Goal: Information Seeking & Learning: Compare options

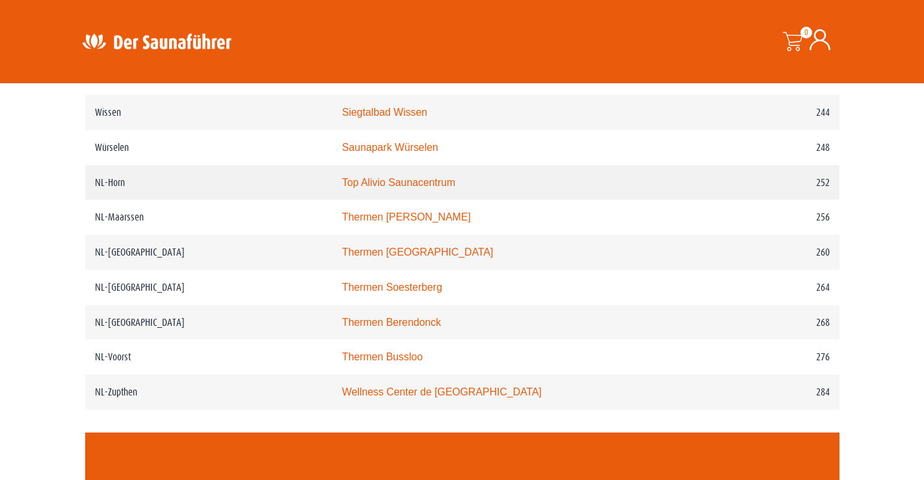
scroll to position [2634, 0]
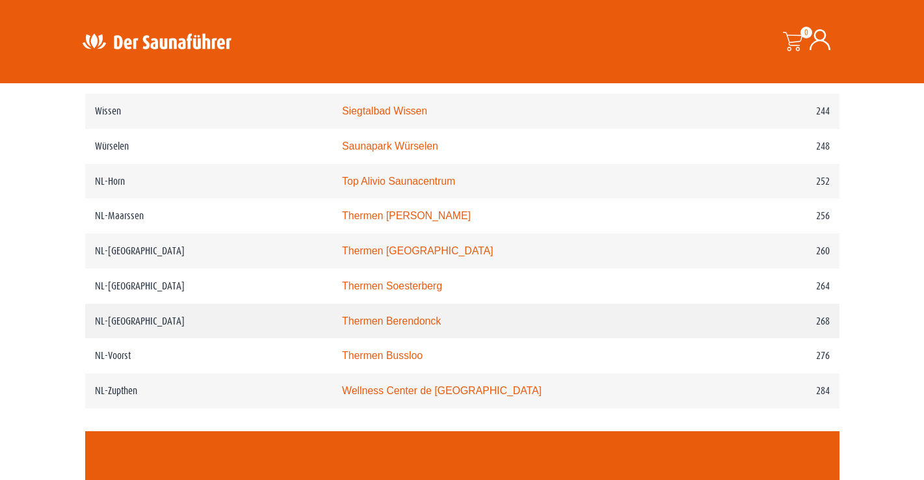
click at [370, 326] on link "Thermen Berendonck" at bounding box center [391, 320] width 99 height 11
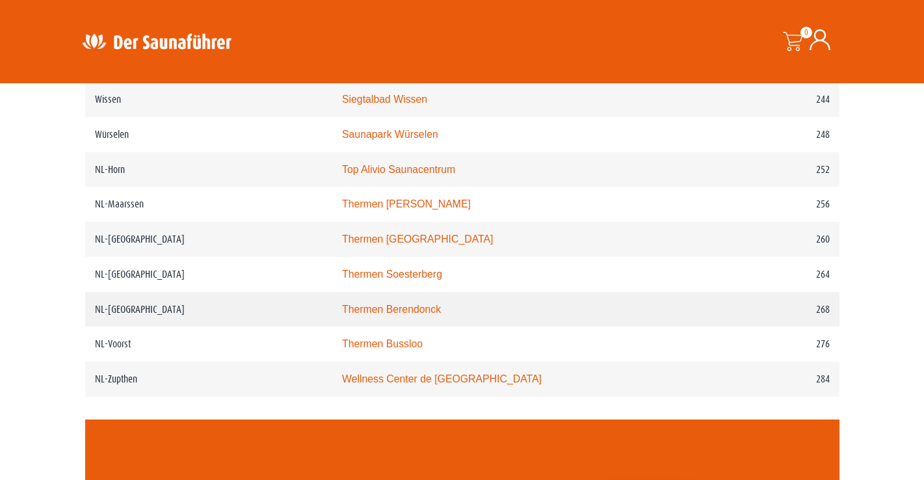
scroll to position [2650, 0]
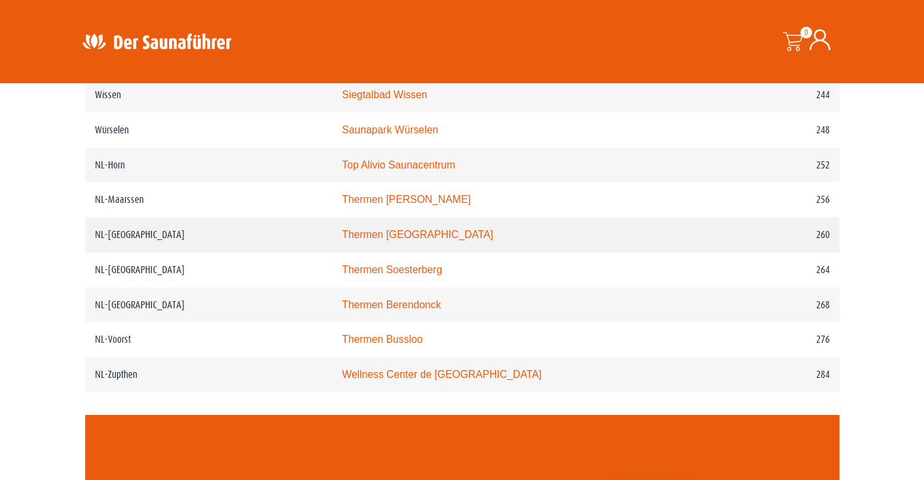
click at [345, 240] on link "Thermen Maastricht" at bounding box center [418, 234] width 152 height 11
click at [346, 380] on link "Wellness Center de Bronsbergen" at bounding box center [442, 374] width 200 height 11
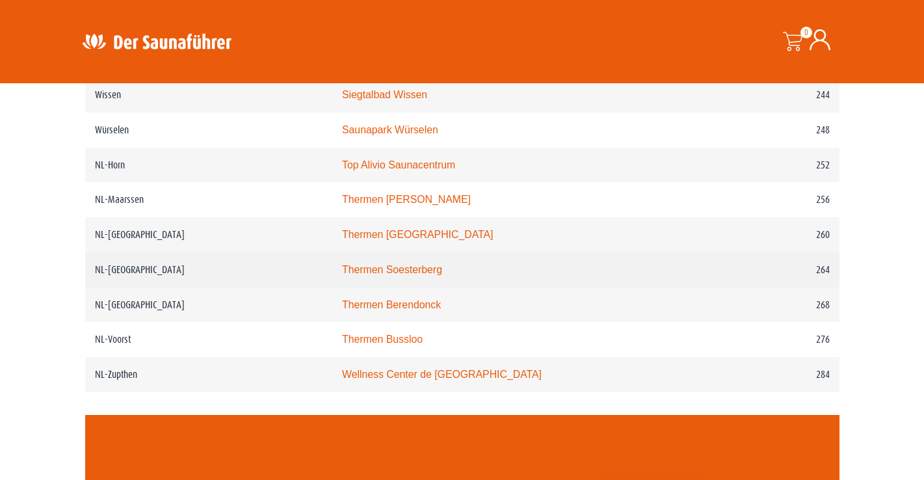
click at [367, 275] on link "Thermen Soesterberg" at bounding box center [392, 269] width 100 height 11
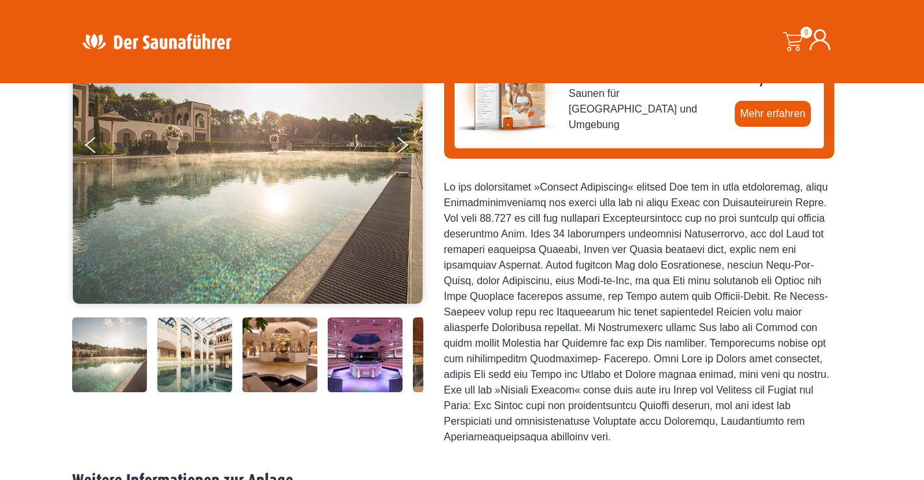
scroll to position [203, 0]
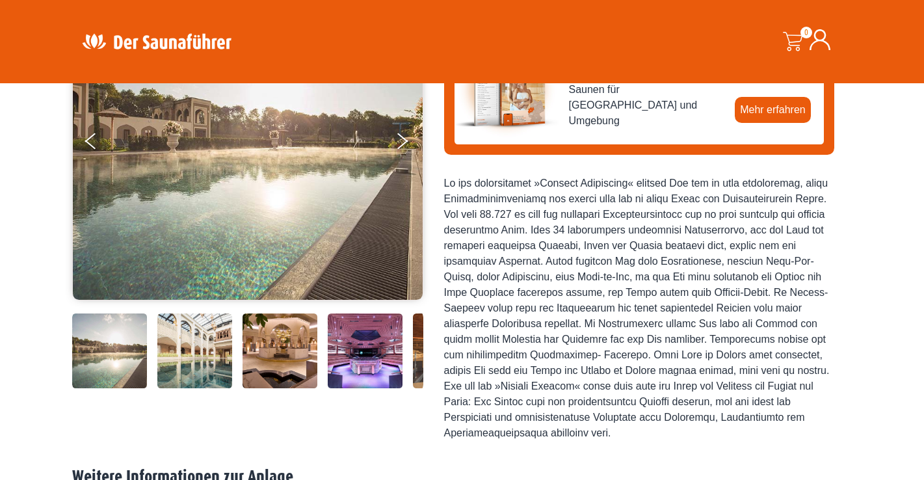
click at [185, 388] on img at bounding box center [194, 350] width 75 height 75
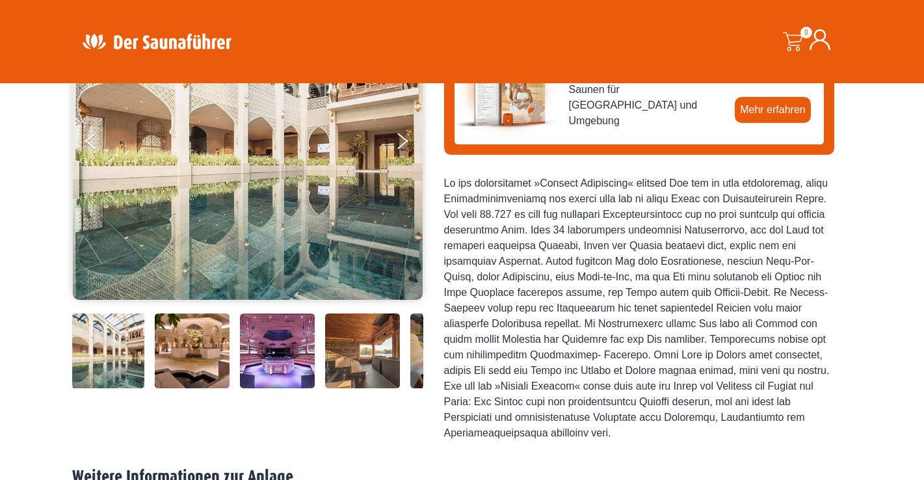
click at [218, 388] on img at bounding box center [192, 350] width 75 height 75
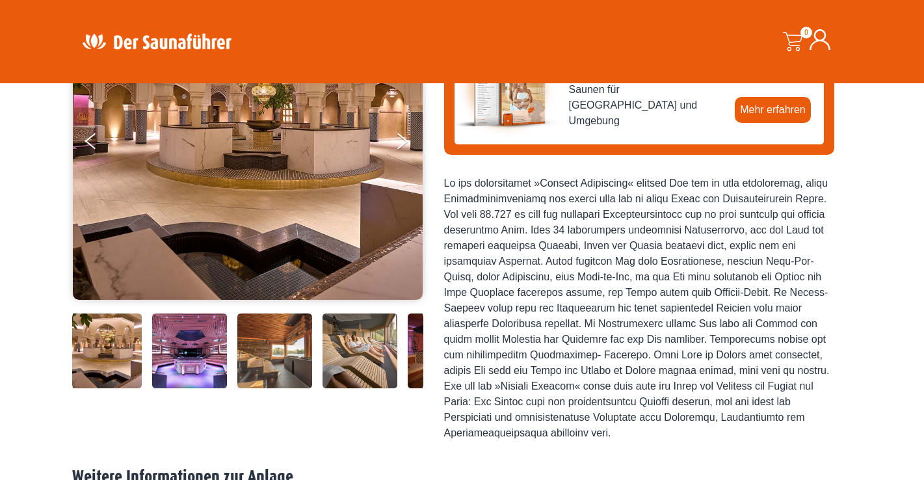
click at [218, 388] on img at bounding box center [189, 350] width 75 height 75
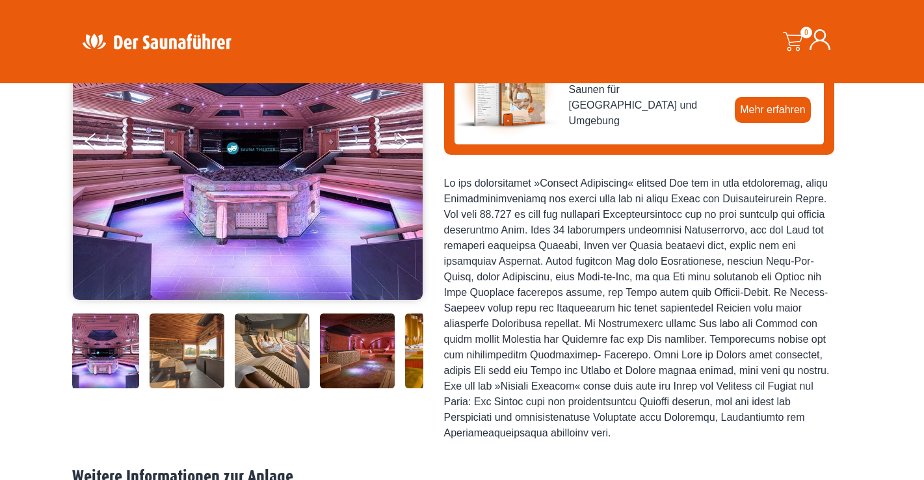
click at [218, 388] on img at bounding box center [187, 350] width 75 height 75
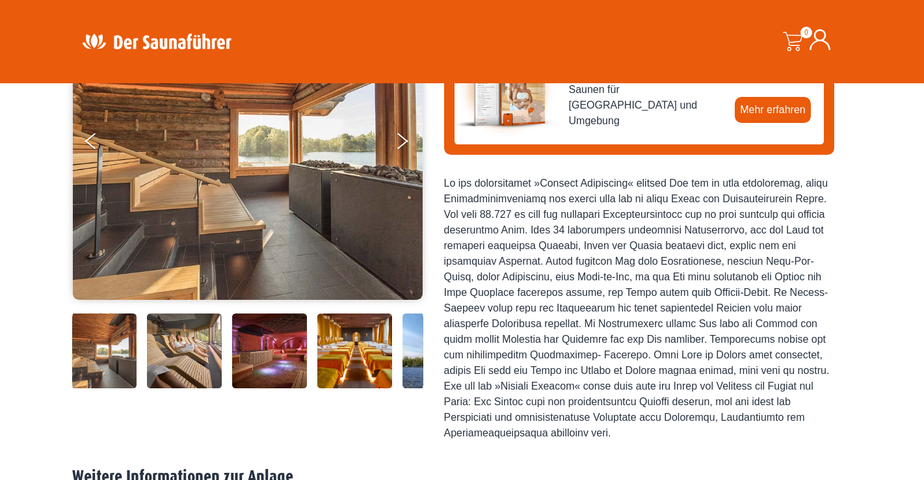
click at [218, 388] on img at bounding box center [184, 350] width 75 height 75
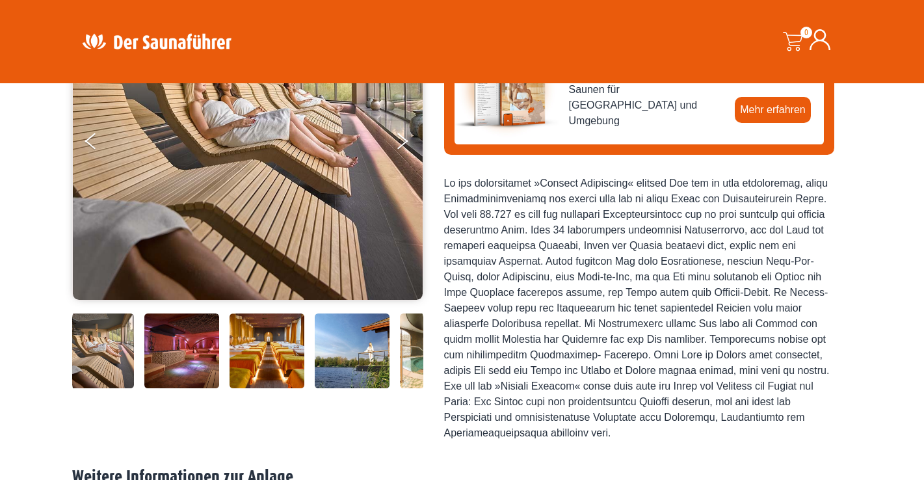
click at [218, 388] on img at bounding box center [181, 350] width 75 height 75
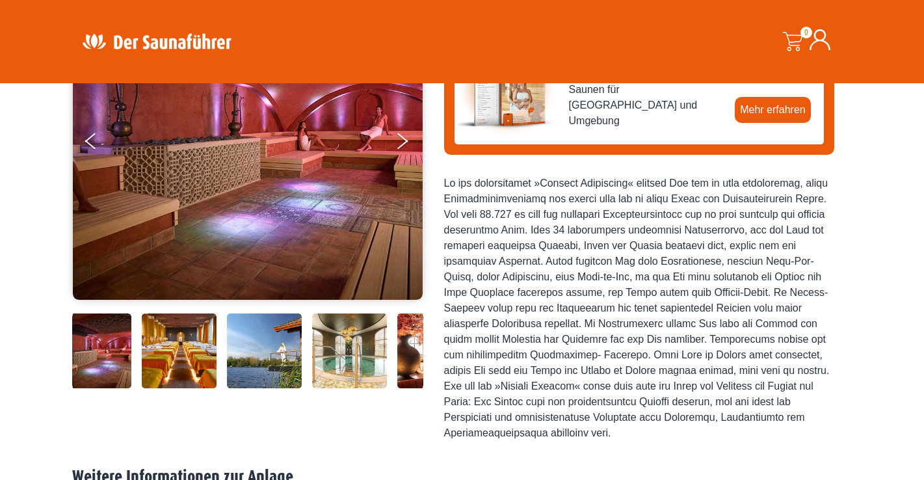
click at [218, 388] on div at bounding box center [72, 350] width 1054 height 75
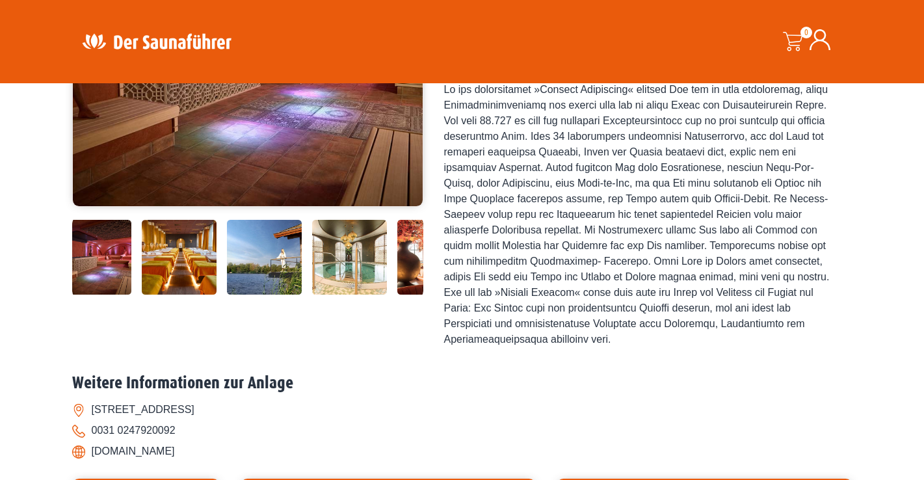
scroll to position [297, 0]
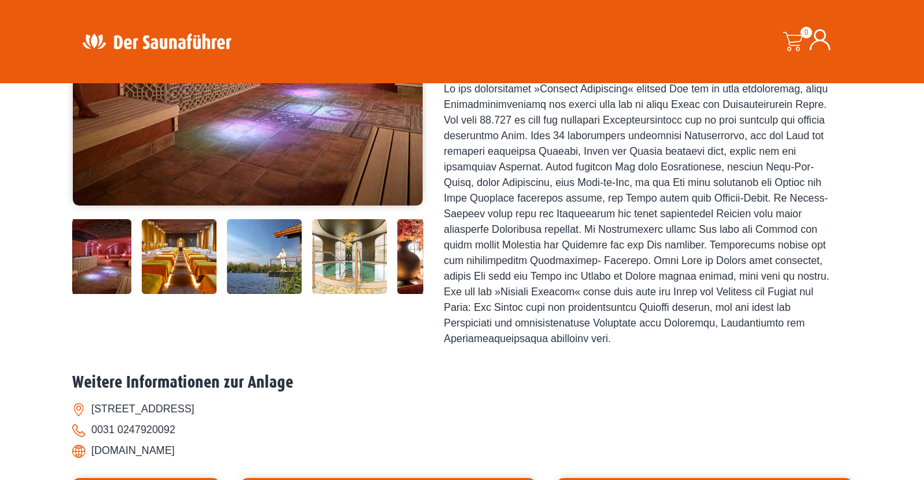
click at [189, 294] on img at bounding box center [179, 256] width 75 height 75
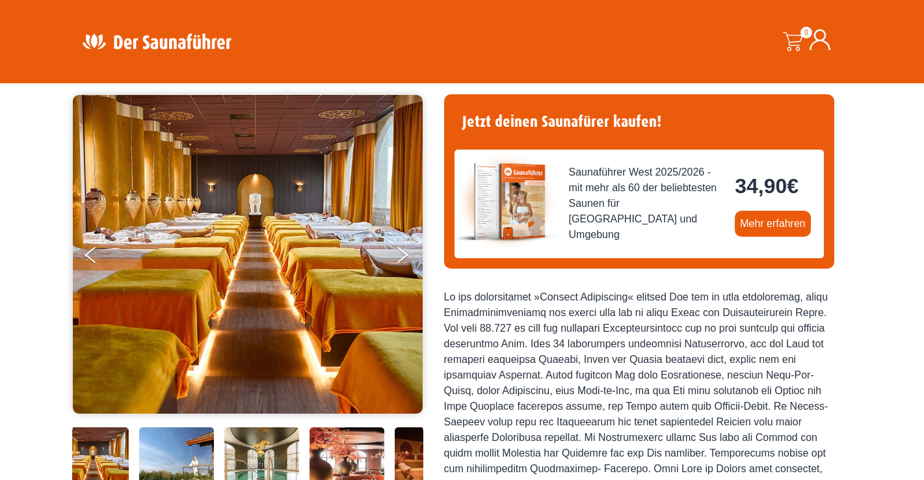
scroll to position [89, 0]
click at [408, 254] on button "Next" at bounding box center [411, 257] width 33 height 33
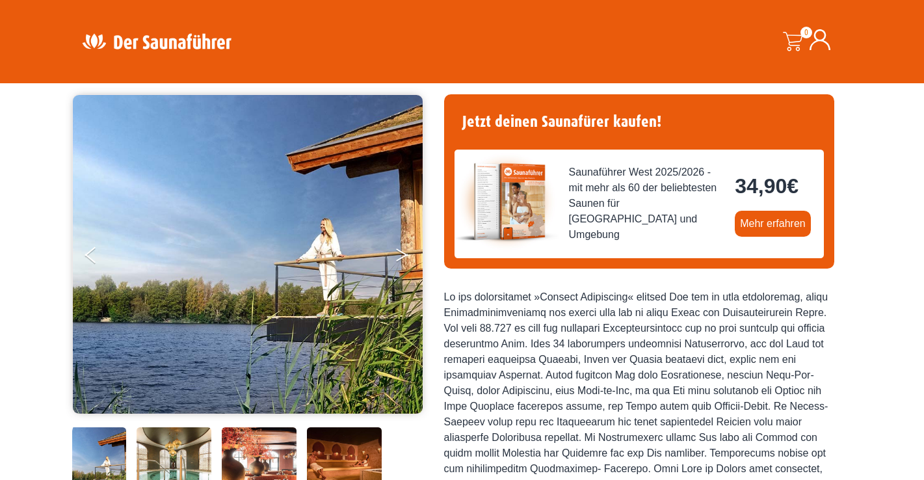
click at [408, 254] on button "Next" at bounding box center [411, 257] width 33 height 33
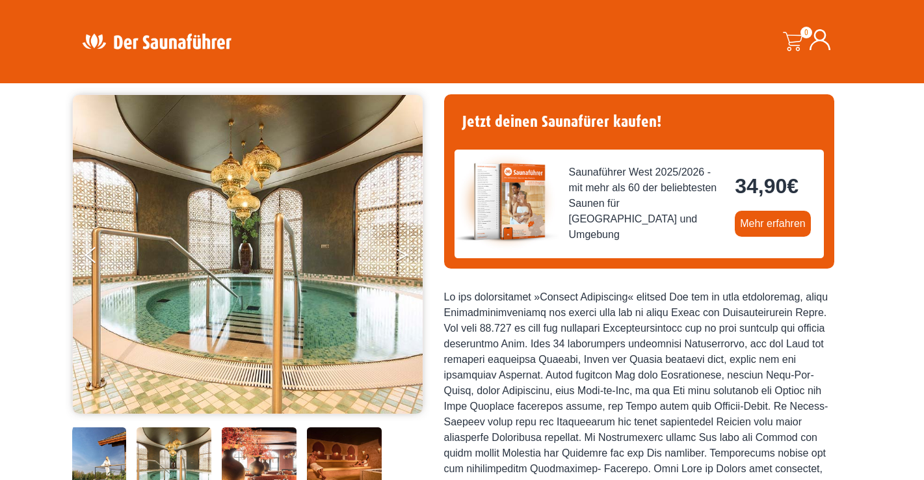
click at [408, 254] on button "Next" at bounding box center [411, 257] width 33 height 33
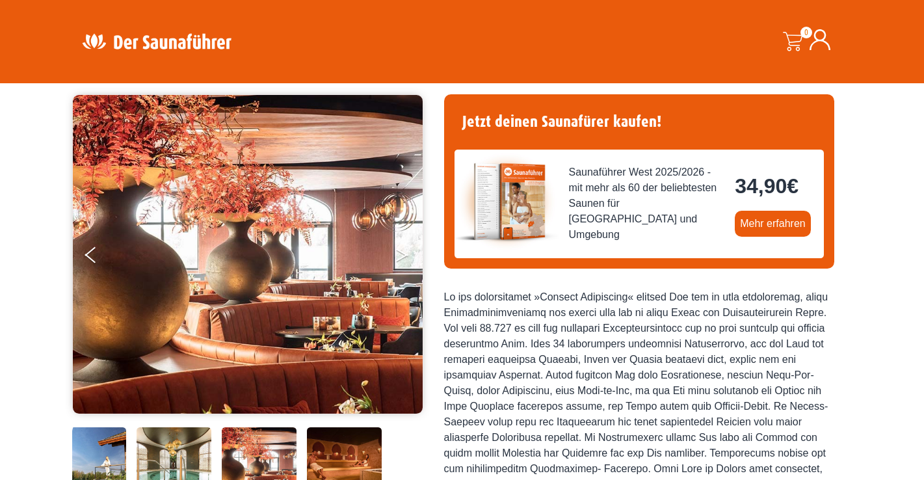
click at [408, 254] on button "Next" at bounding box center [411, 257] width 33 height 33
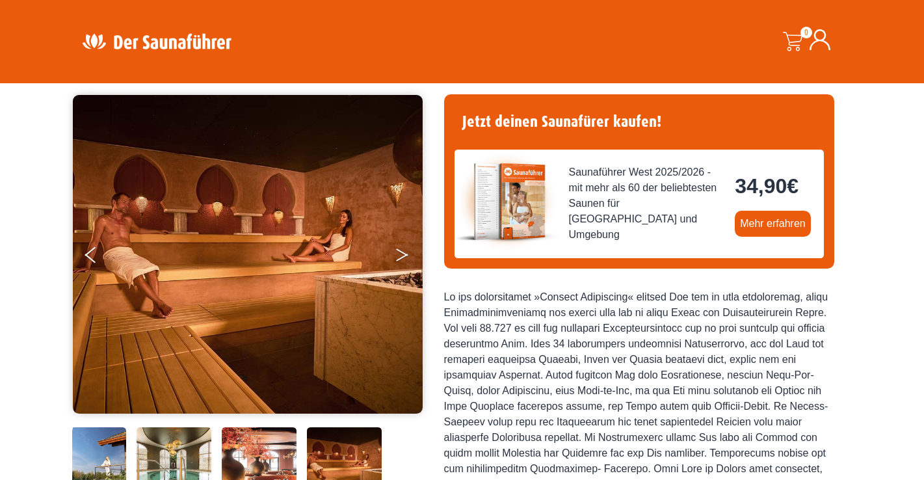
click at [408, 254] on button "Next" at bounding box center [411, 257] width 33 height 33
click at [398, 254] on button "Next" at bounding box center [411, 257] width 33 height 33
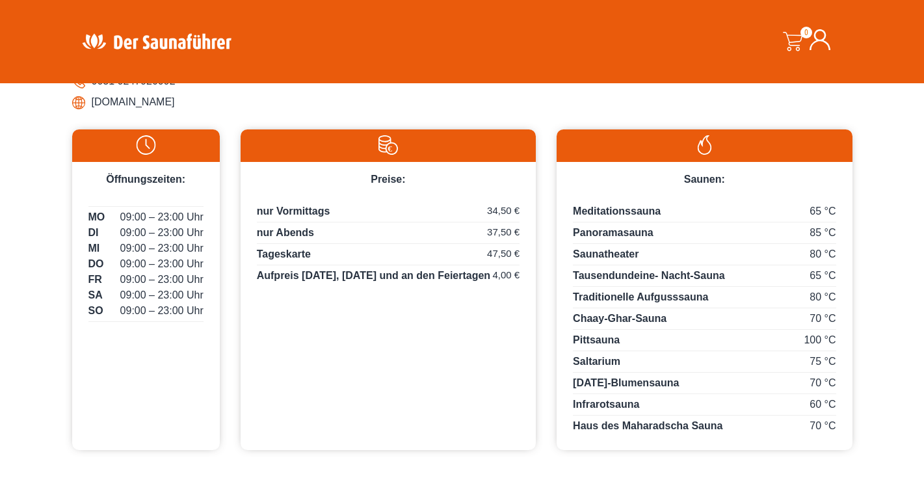
scroll to position [648, 0]
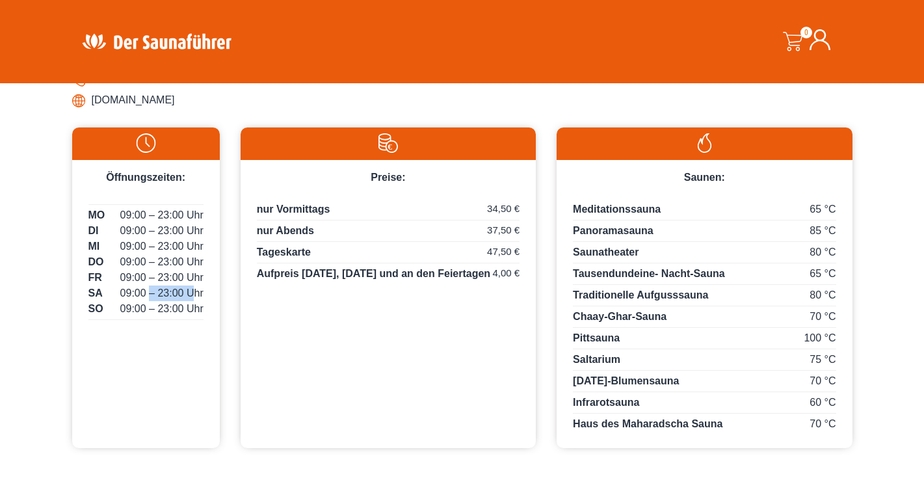
drag, startPoint x: 191, startPoint y: 323, endPoint x: 150, endPoint y: 316, distance: 42.2
click at [150, 301] on span "09:00 – 23:00 Uhr" at bounding box center [161, 293] width 83 height 16
click at [132, 345] on div "MO 09:00 – 23:00 Uhr DI 09:00 – 23:00 Uhr MI 09:00 – 23:00 Uhr DO 09:00 – 23:00…" at bounding box center [146, 265] width 148 height 160
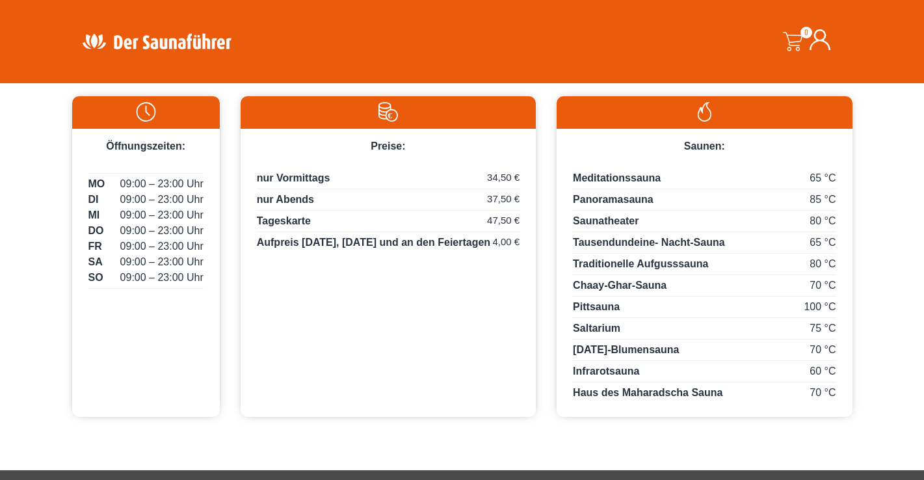
scroll to position [679, 0]
drag, startPoint x: 499, startPoint y: 246, endPoint x: 517, endPoint y: 245, distance: 18.3
click at [517, 228] on span "47,50 €" at bounding box center [503, 220] width 33 height 15
click at [475, 232] on p "Tageskarte 47,50 €" at bounding box center [388, 222] width 263 height 19
drag, startPoint x: 488, startPoint y: 228, endPoint x: 509, endPoint y: 224, distance: 21.2
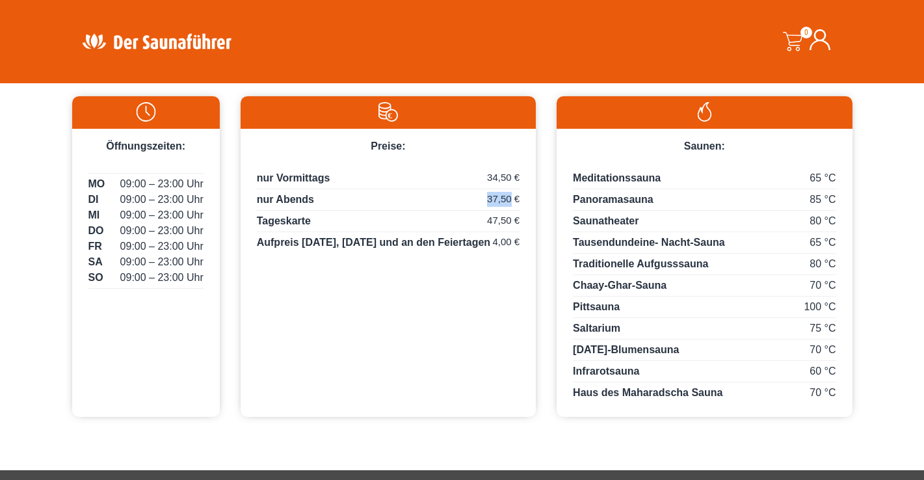
click at [510, 207] on span "37,50 €" at bounding box center [503, 199] width 33 height 15
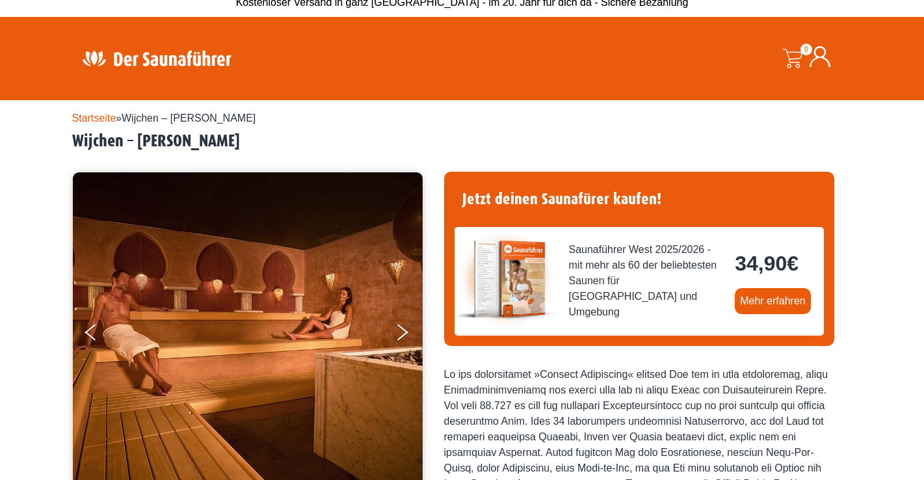
scroll to position [13, 0]
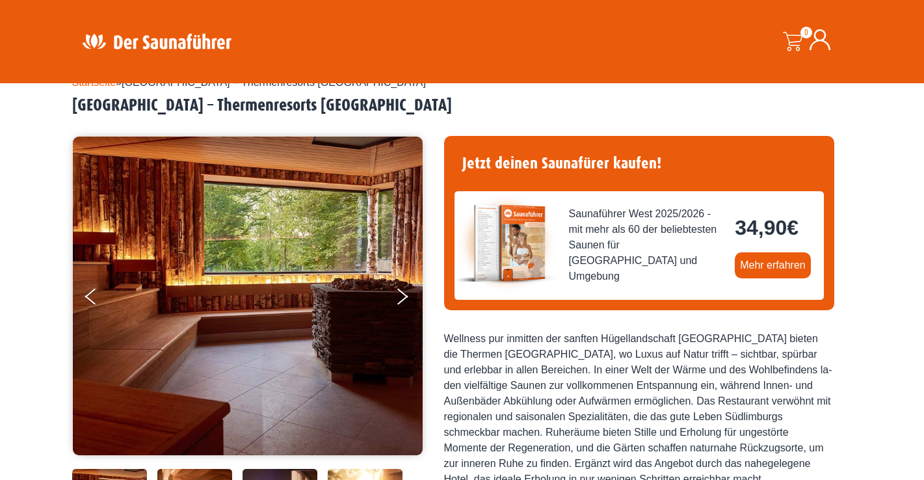
scroll to position [53, 0]
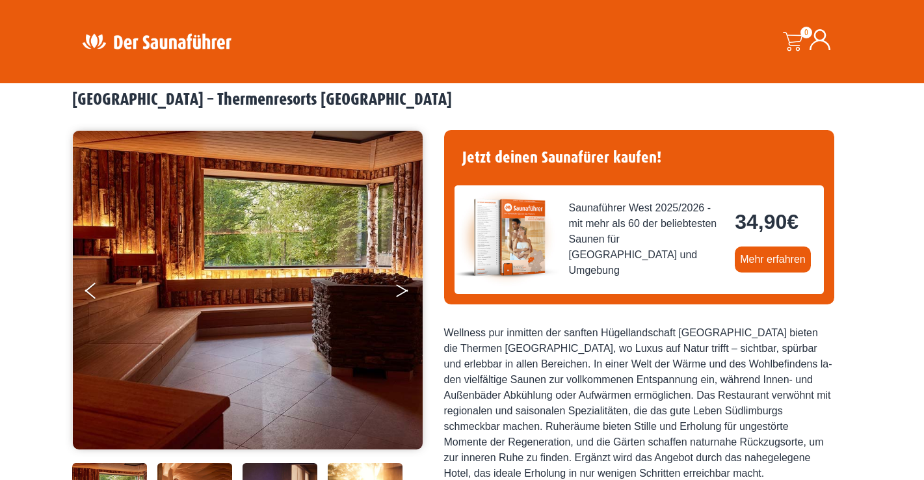
click at [402, 288] on icon "Next" at bounding box center [402, 288] width 12 height 8
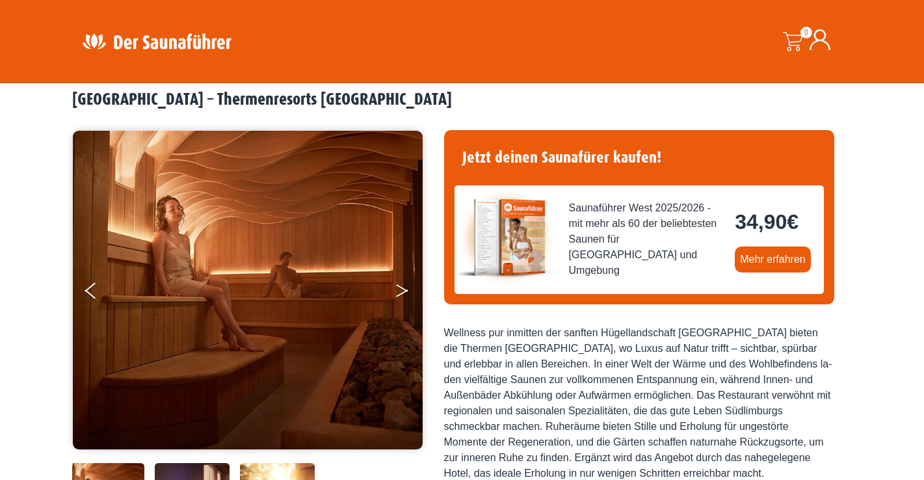
click at [402, 288] on icon "Next" at bounding box center [402, 288] width 12 height 8
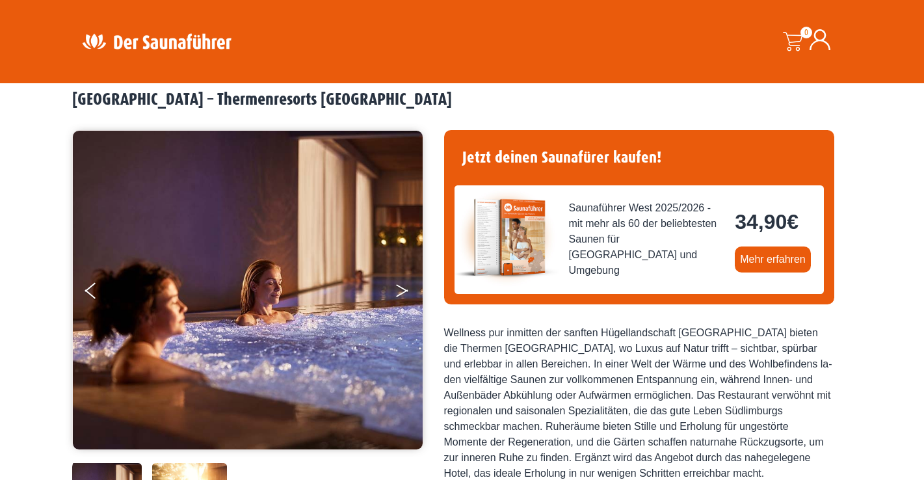
click at [402, 288] on icon "Next" at bounding box center [402, 288] width 12 height 8
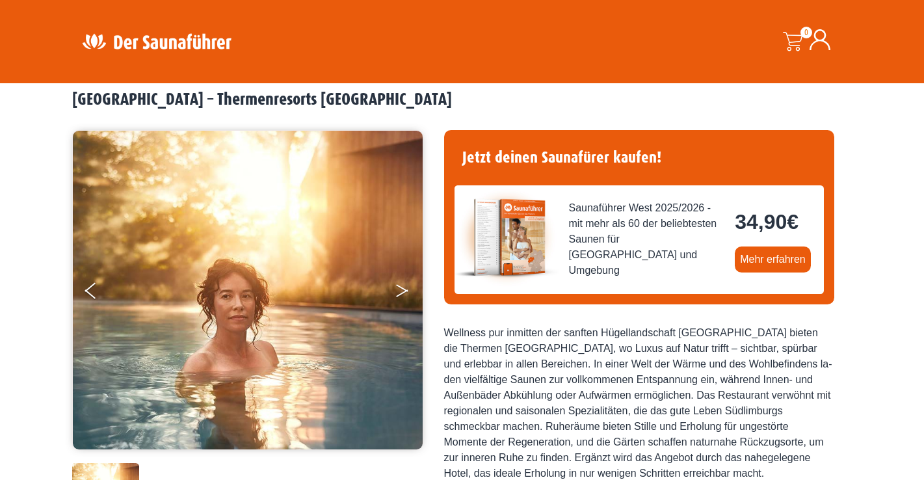
click at [402, 288] on icon "Next" at bounding box center [402, 288] width 12 height 8
click at [401, 298] on button "Next" at bounding box center [411, 293] width 33 height 33
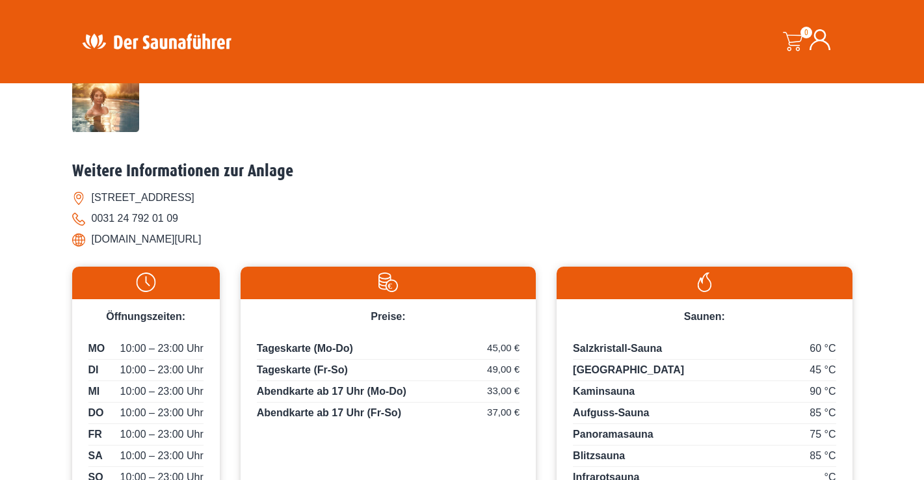
scroll to position [408, 0]
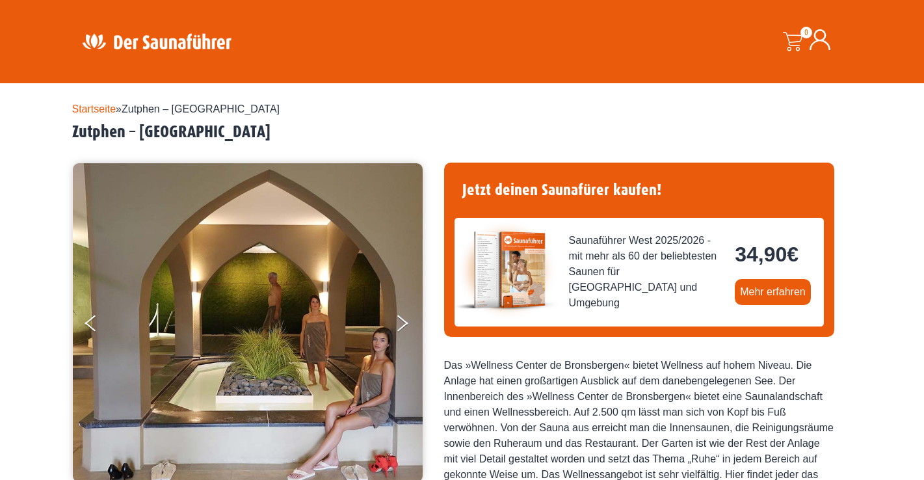
scroll to position [90, 0]
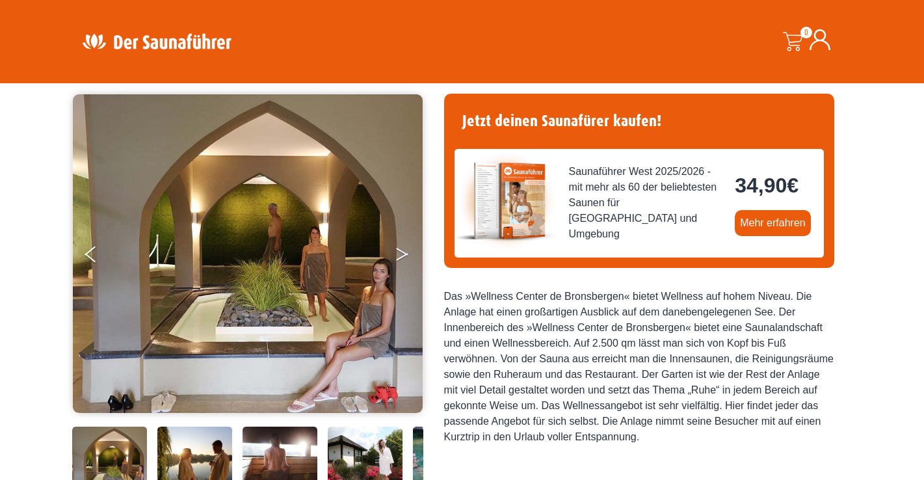
click at [395, 258] on button "Next" at bounding box center [411, 257] width 33 height 33
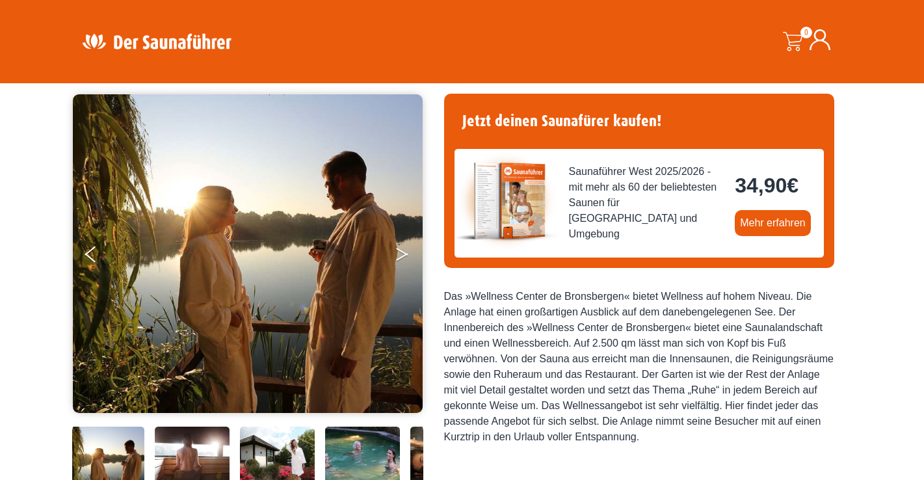
click at [395, 258] on button "Next" at bounding box center [411, 257] width 33 height 33
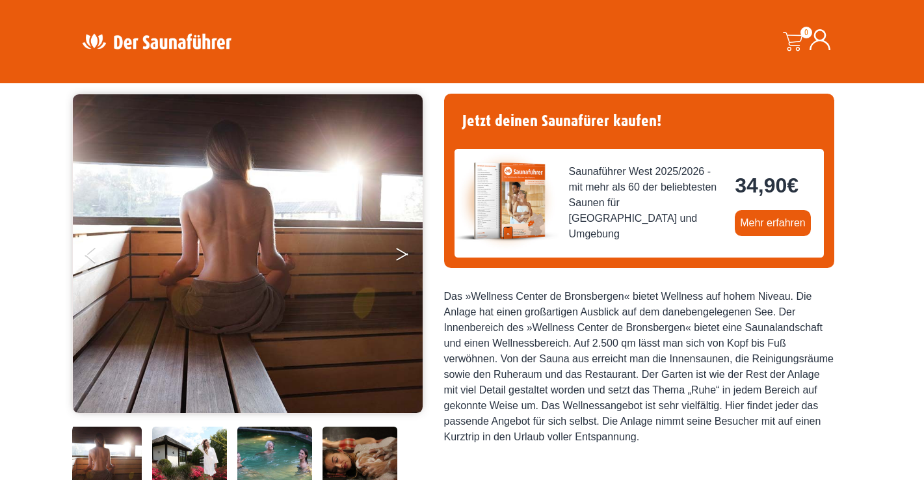
click at [395, 258] on button "Next" at bounding box center [411, 257] width 33 height 33
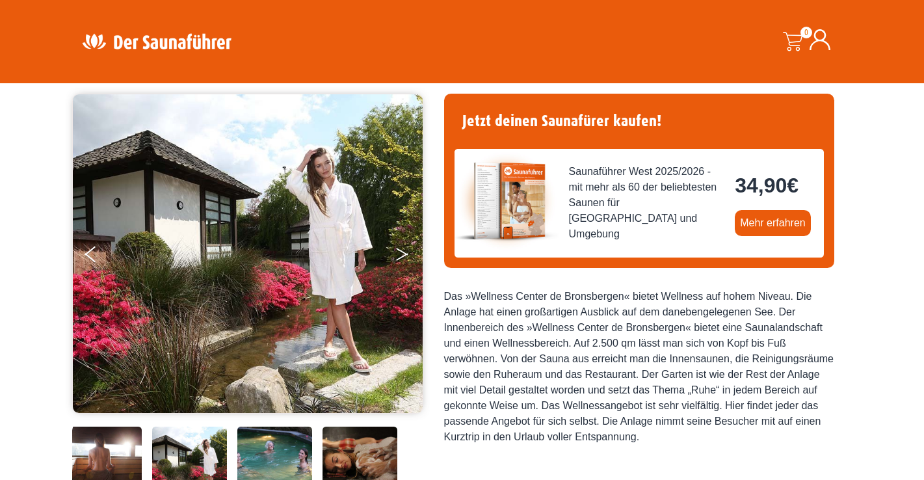
click at [395, 258] on button "Next" at bounding box center [411, 257] width 33 height 33
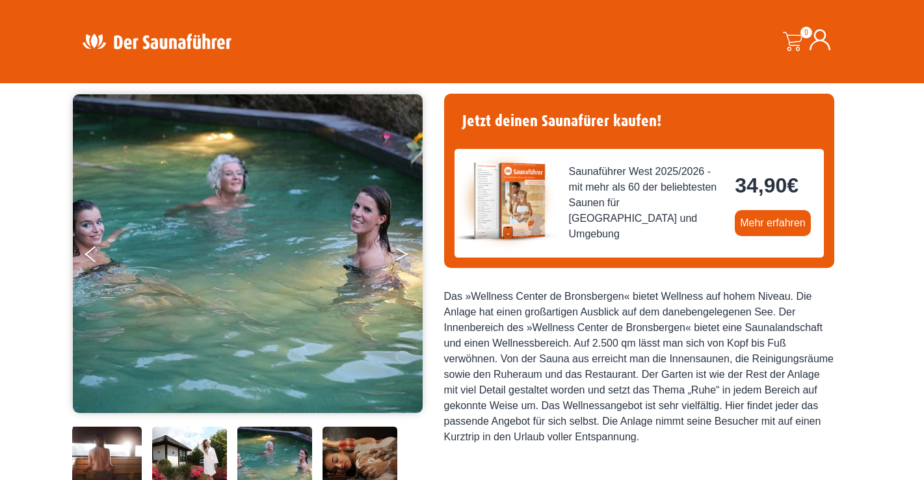
click at [395, 258] on button "Next" at bounding box center [411, 257] width 33 height 33
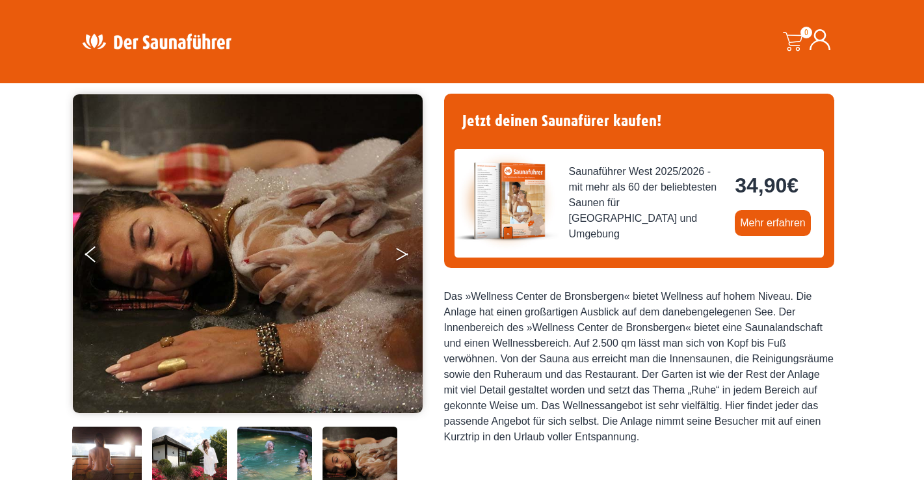
click at [395, 258] on button "Next" at bounding box center [411, 257] width 33 height 33
click at [399, 258] on icon "Next" at bounding box center [402, 257] width 12 height 8
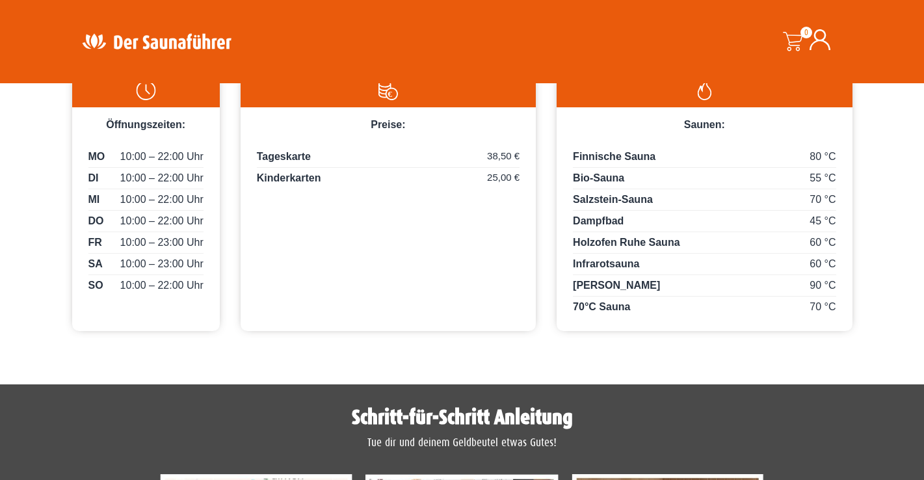
scroll to position [652, 0]
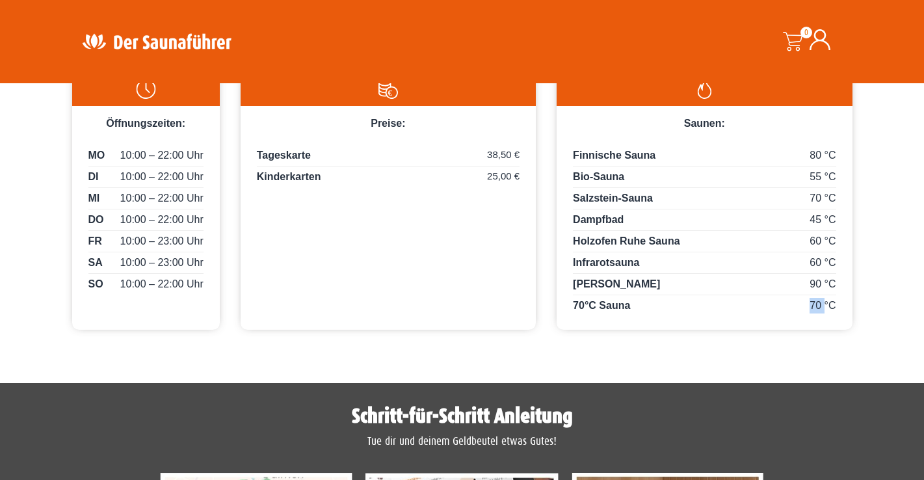
drag, startPoint x: 824, startPoint y: 380, endPoint x: 811, endPoint y: 378, distance: 13.1
click at [811, 313] on span "70 °C" at bounding box center [823, 306] width 26 height 16
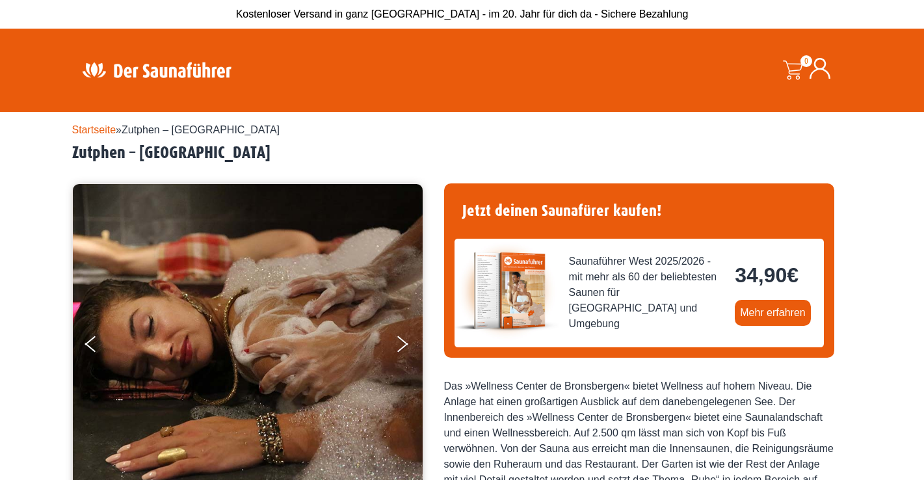
scroll to position [0, 0]
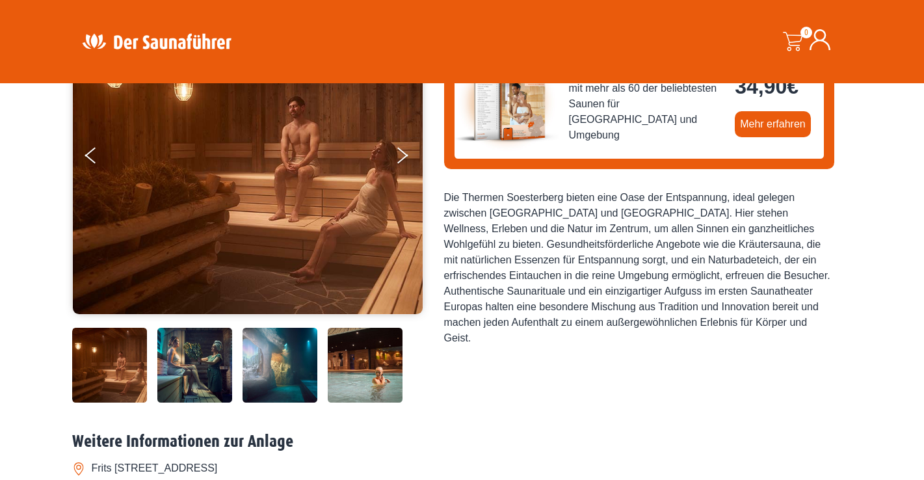
scroll to position [189, 0]
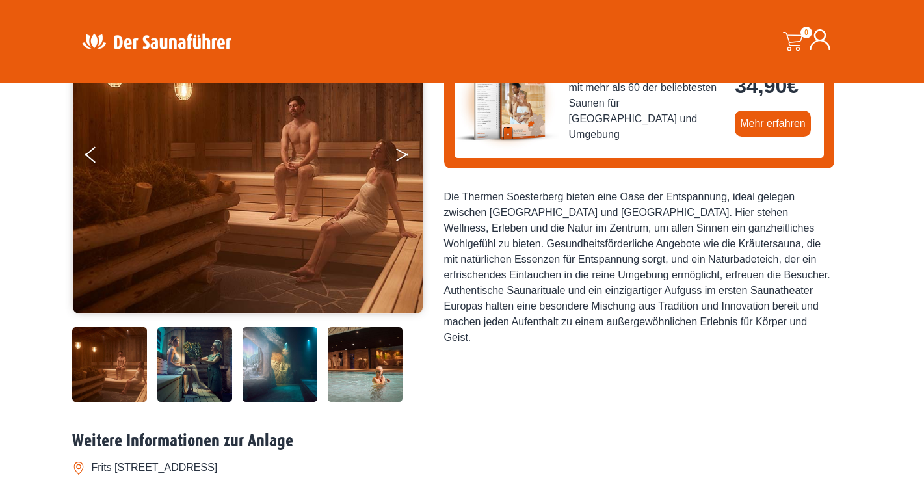
click at [409, 153] on button "Next" at bounding box center [411, 157] width 33 height 33
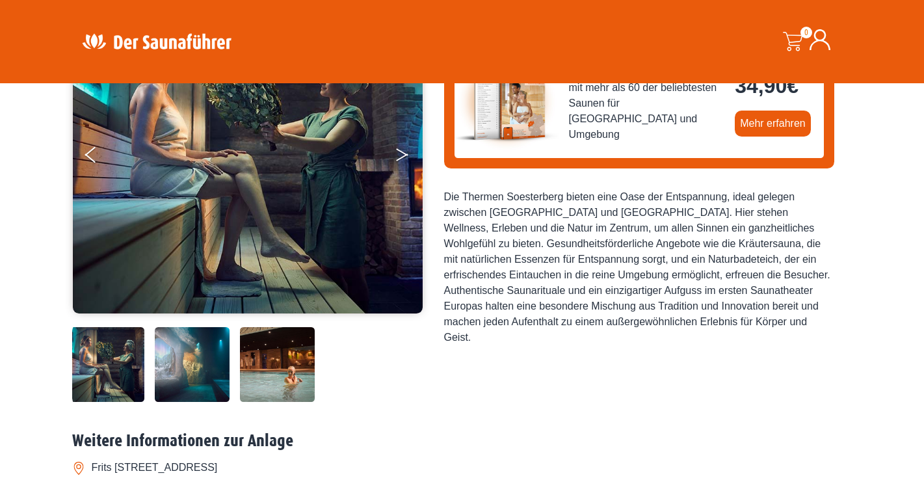
click at [404, 152] on icon "Next" at bounding box center [402, 152] width 12 height 8
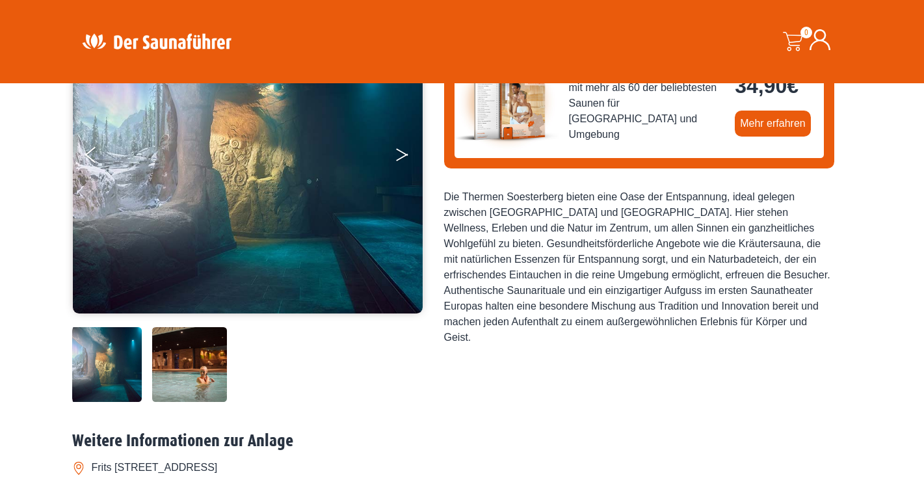
click at [404, 152] on icon "Next" at bounding box center [402, 152] width 12 height 8
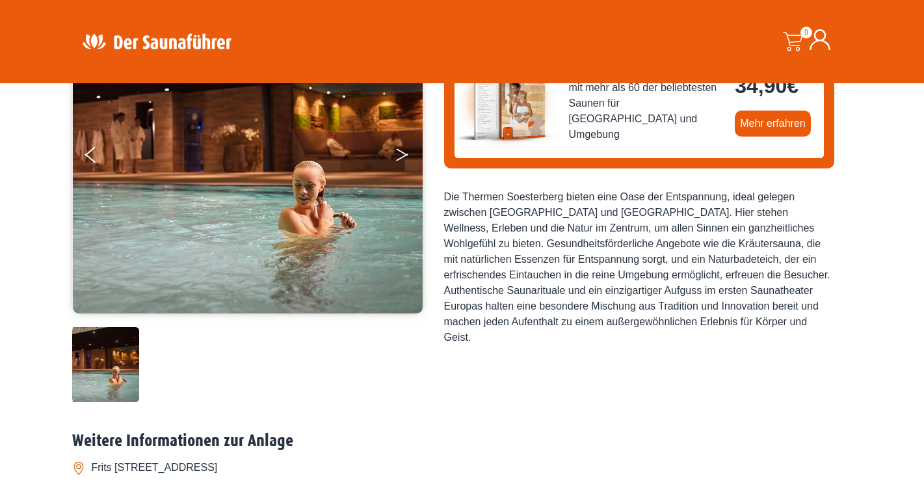
click at [404, 152] on icon "Next" at bounding box center [402, 152] width 12 height 8
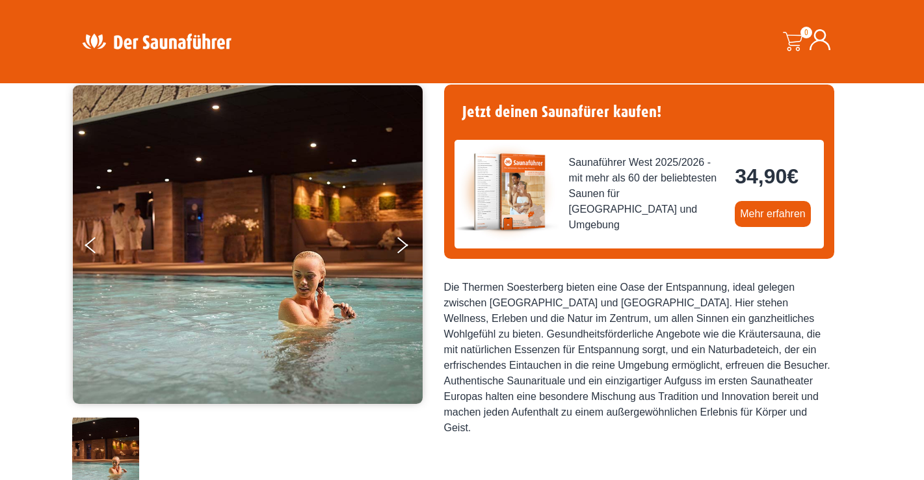
scroll to position [103, 0]
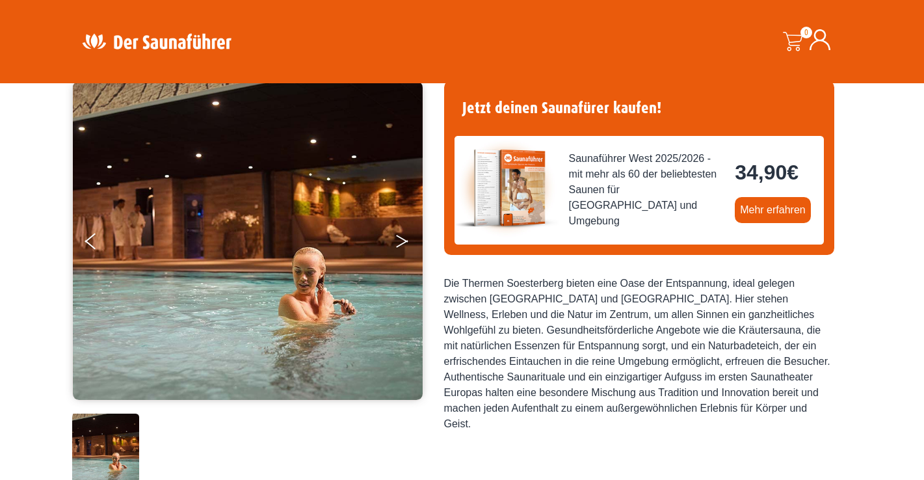
click at [403, 237] on button "Next" at bounding box center [411, 244] width 33 height 33
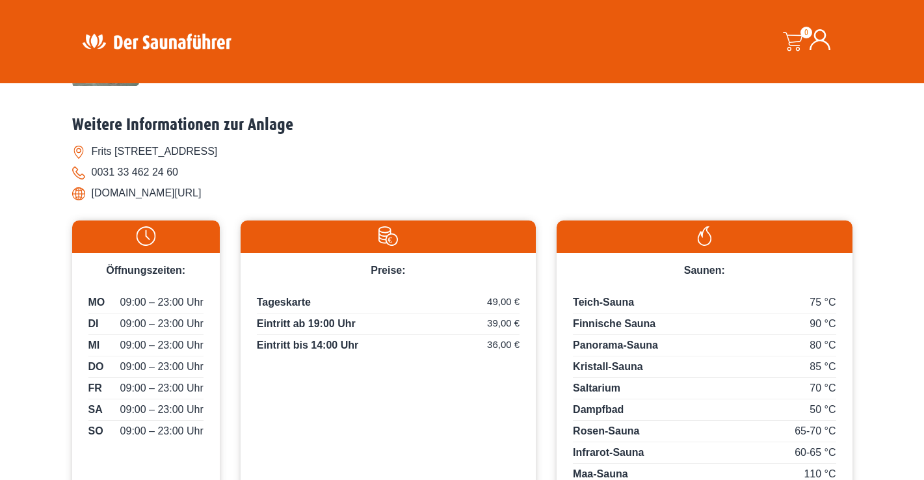
scroll to position [509, 0]
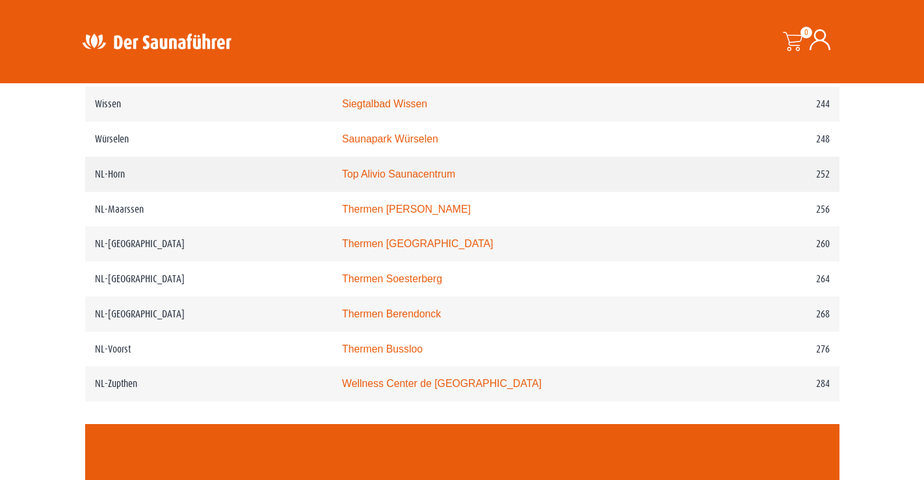
scroll to position [2679, 0]
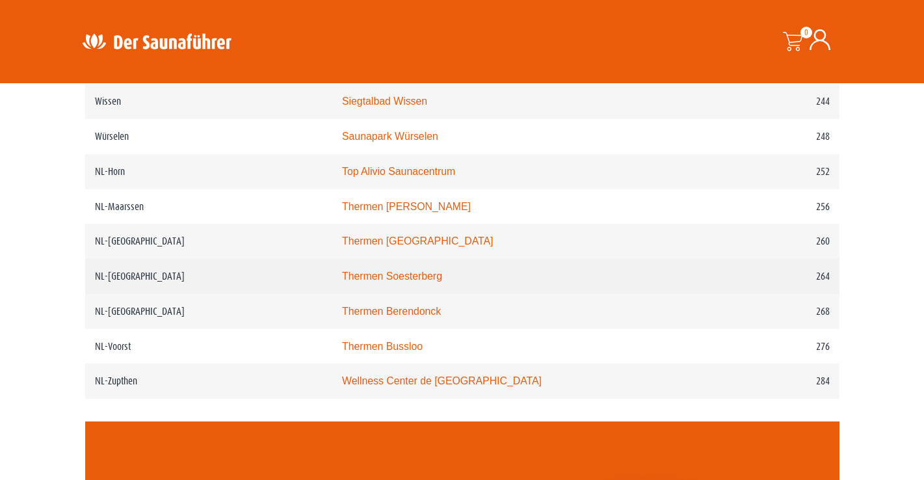
click at [371, 282] on link "Thermen Soesterberg" at bounding box center [392, 276] width 100 height 11
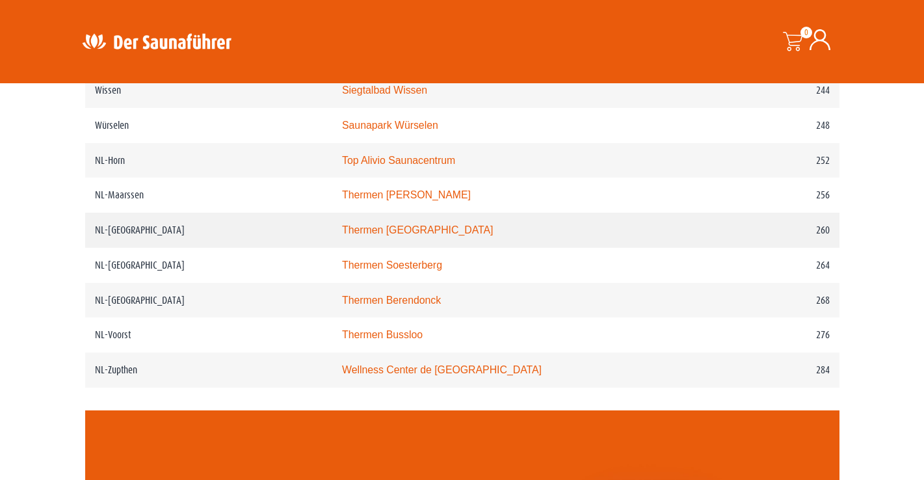
scroll to position [2655, 0]
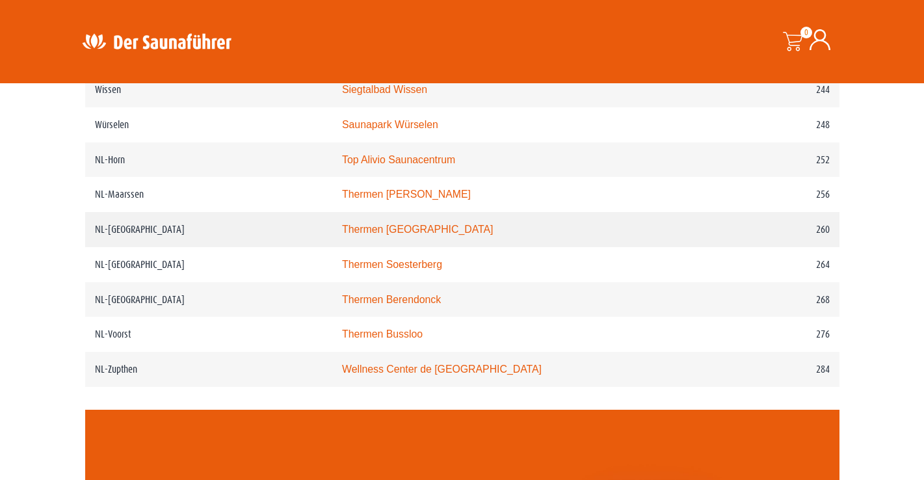
click at [347, 235] on link "Thermen Maastricht" at bounding box center [418, 229] width 152 height 11
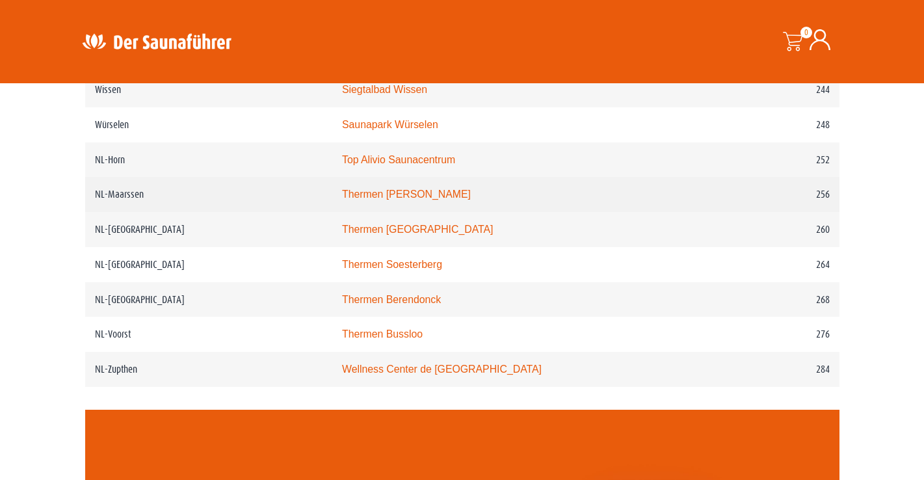
click at [345, 200] on link "Thermen Maarssen" at bounding box center [406, 194] width 129 height 11
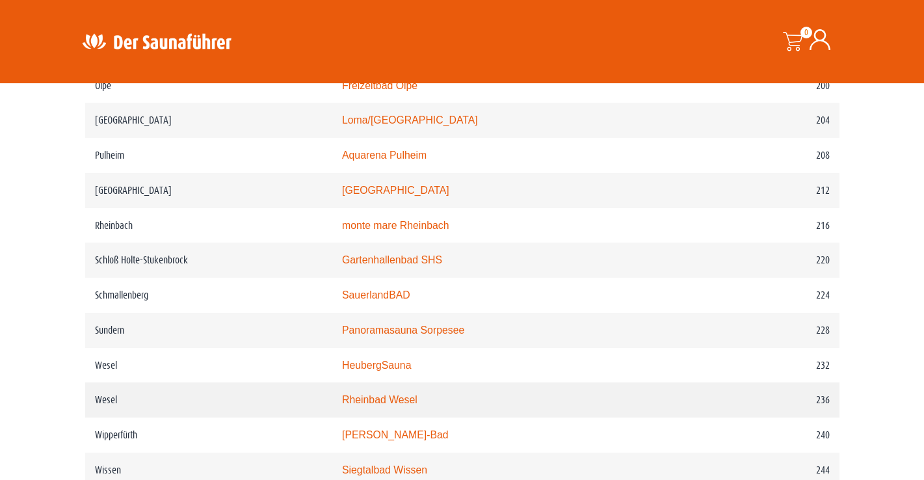
scroll to position [2274, 0]
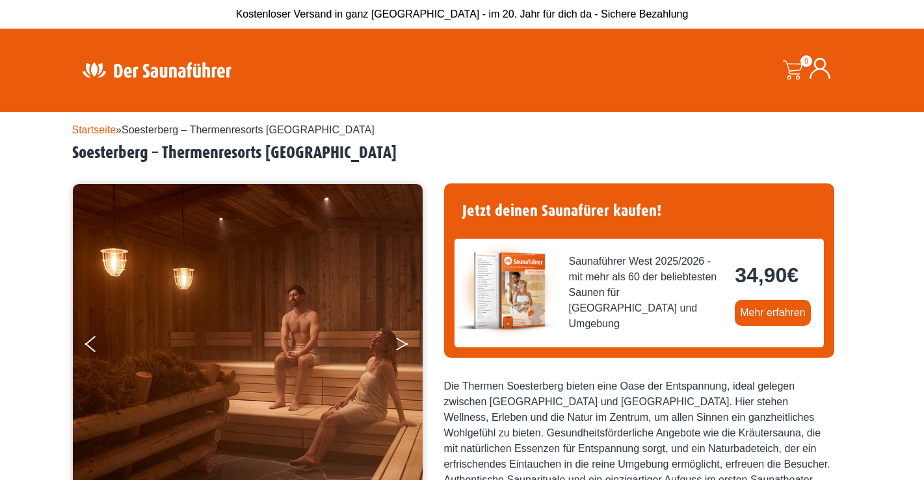
click at [408, 343] on button "Next" at bounding box center [411, 346] width 33 height 33
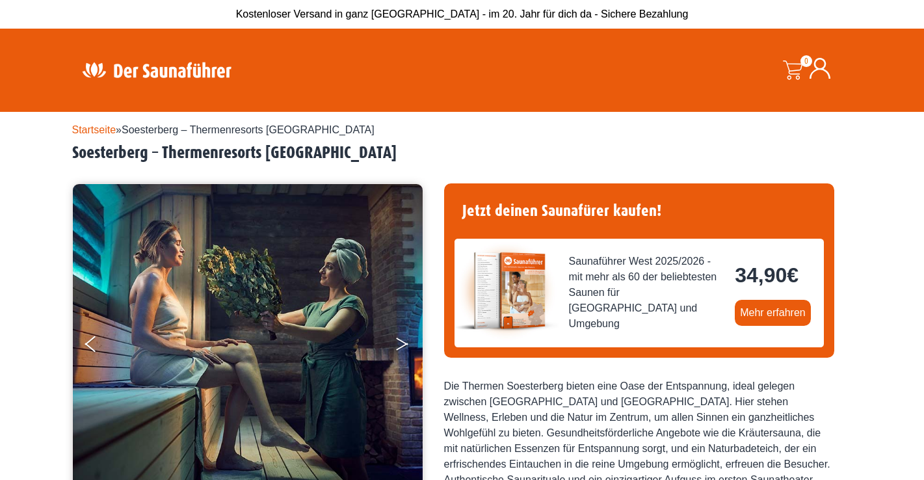
click at [408, 343] on button "Next" at bounding box center [411, 346] width 33 height 33
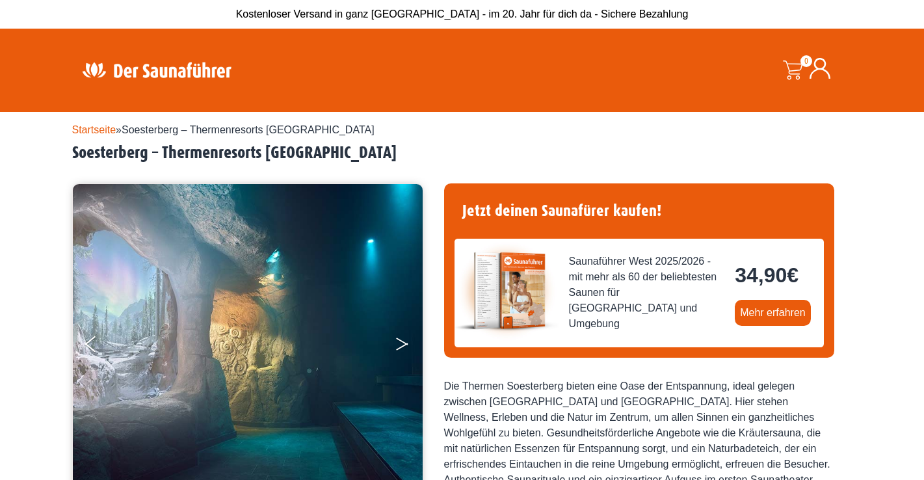
click at [398, 340] on button "Next" at bounding box center [411, 346] width 33 height 33
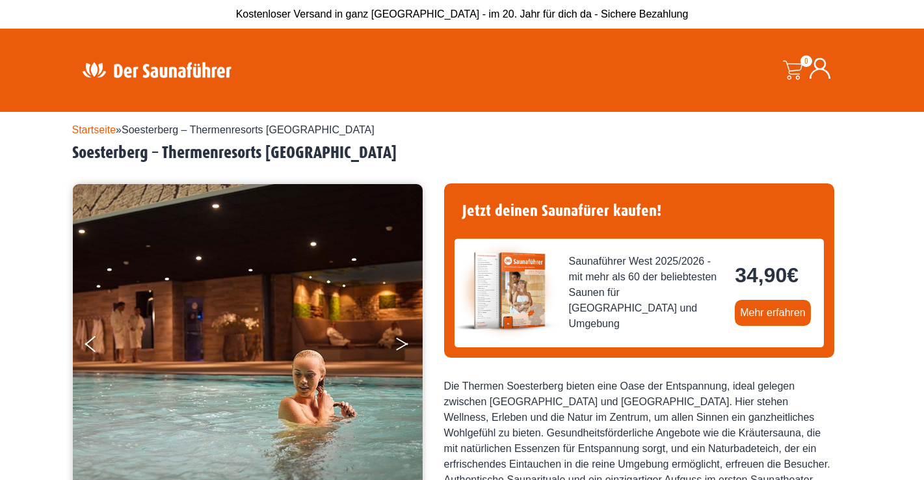
click at [398, 340] on button "Next" at bounding box center [411, 346] width 33 height 33
click at [399, 341] on button "Next" at bounding box center [411, 346] width 33 height 33
click at [92, 338] on button "Previous" at bounding box center [101, 346] width 33 height 33
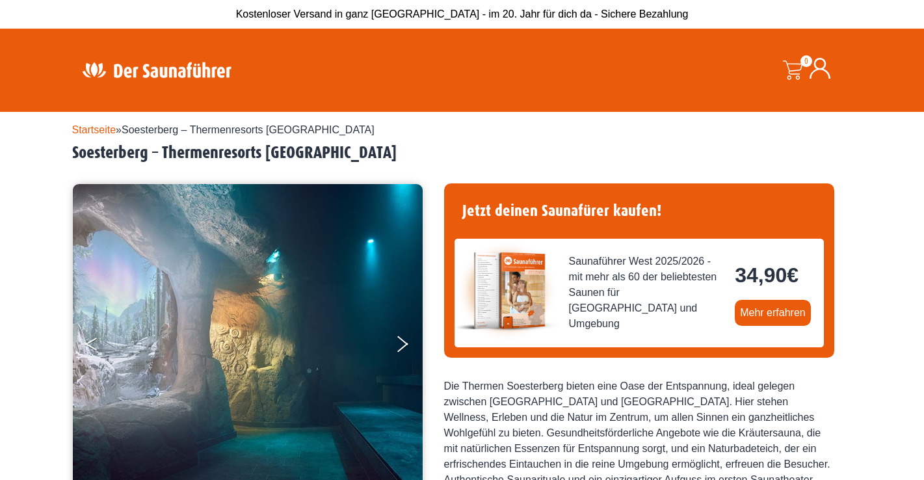
click at [92, 338] on button "Previous" at bounding box center [101, 346] width 33 height 33
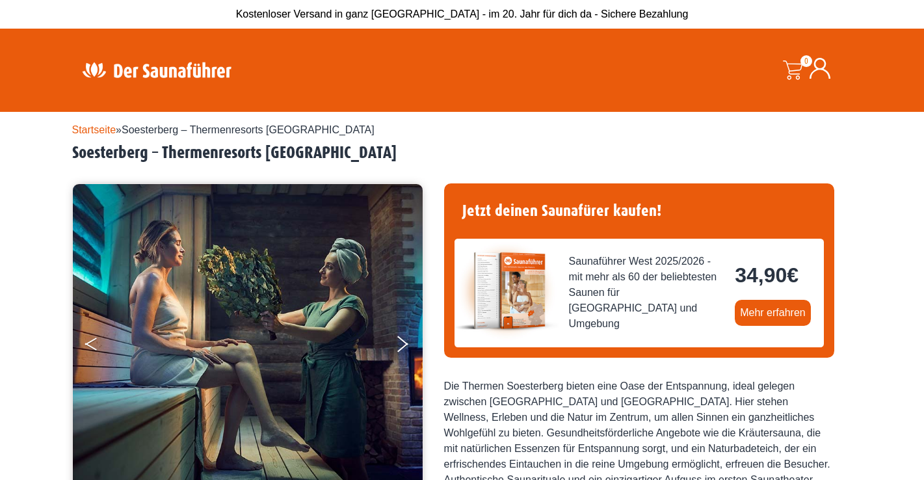
click at [92, 338] on button "Previous" at bounding box center [101, 346] width 33 height 33
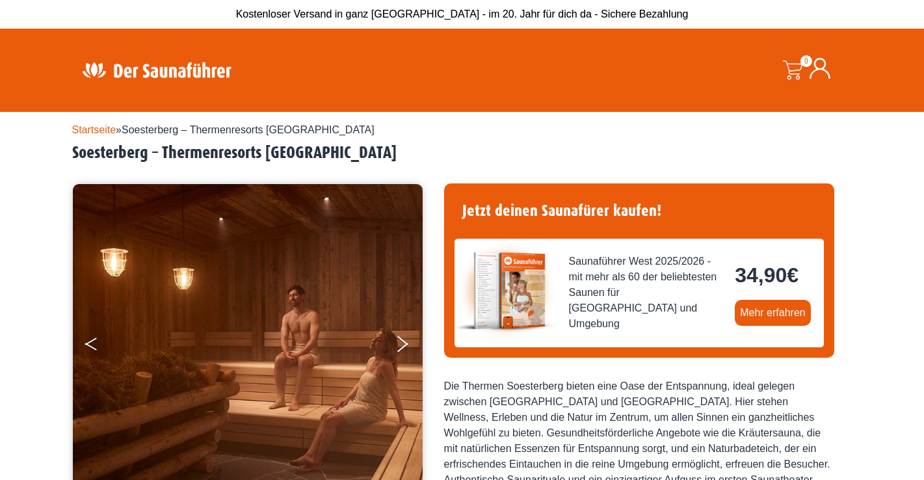
click at [92, 338] on button "Previous" at bounding box center [101, 346] width 33 height 33
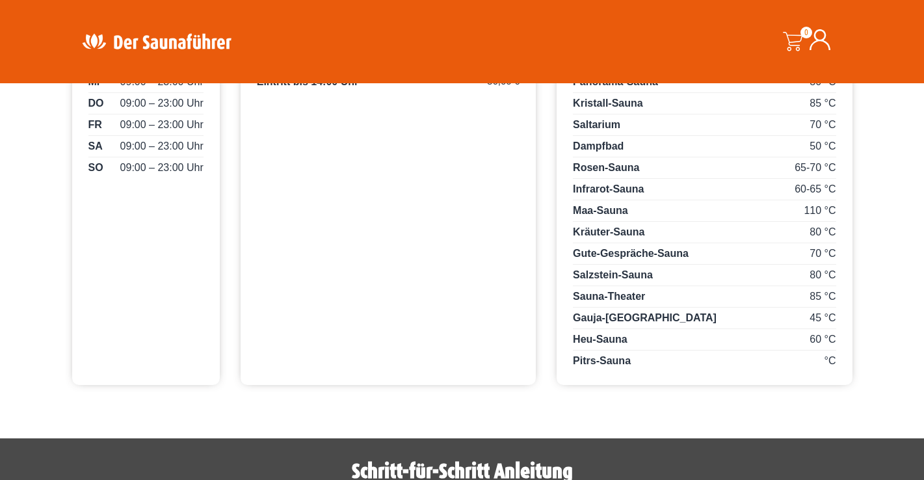
scroll to position [758, 0]
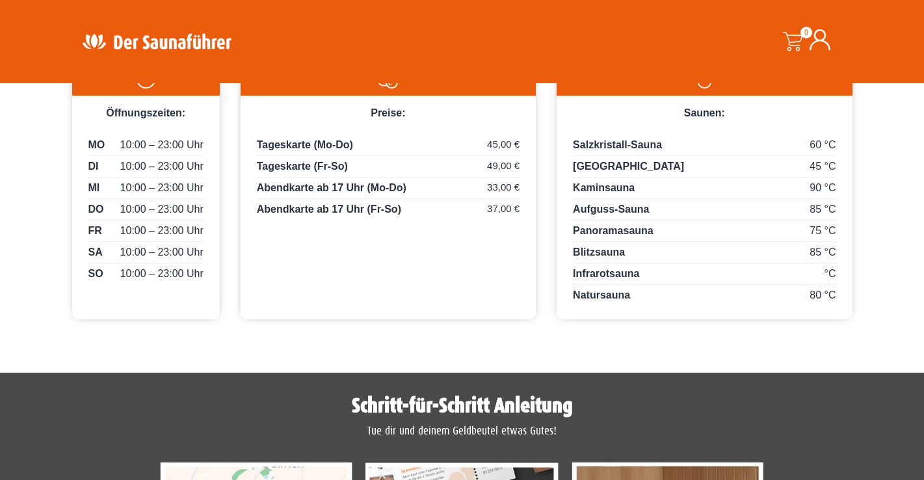
scroll to position [663, 0]
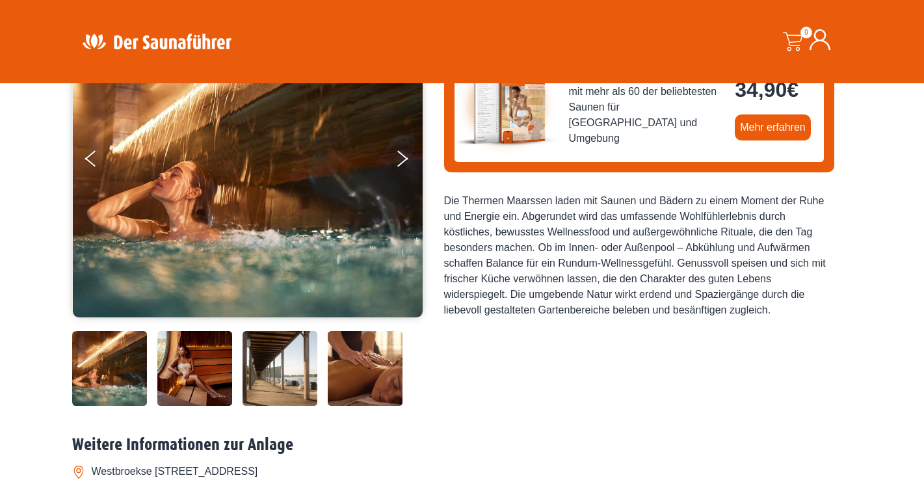
scroll to position [148, 0]
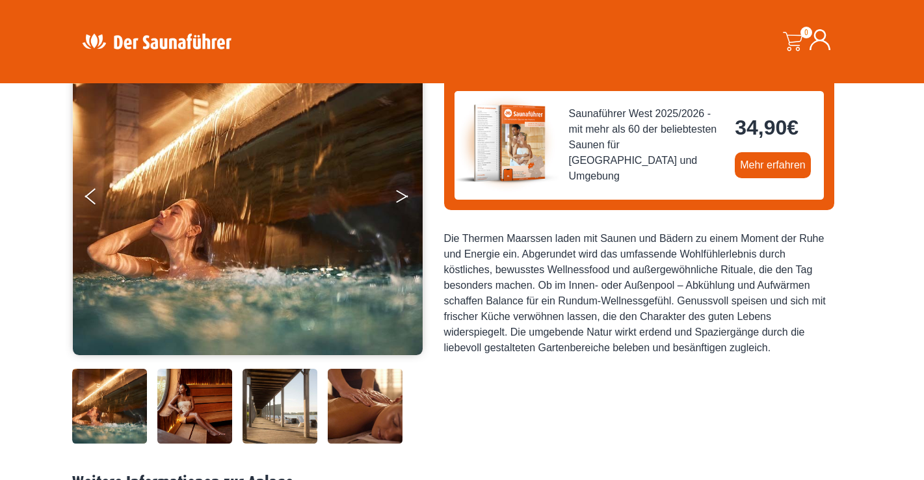
click at [400, 196] on button "Next" at bounding box center [411, 199] width 33 height 33
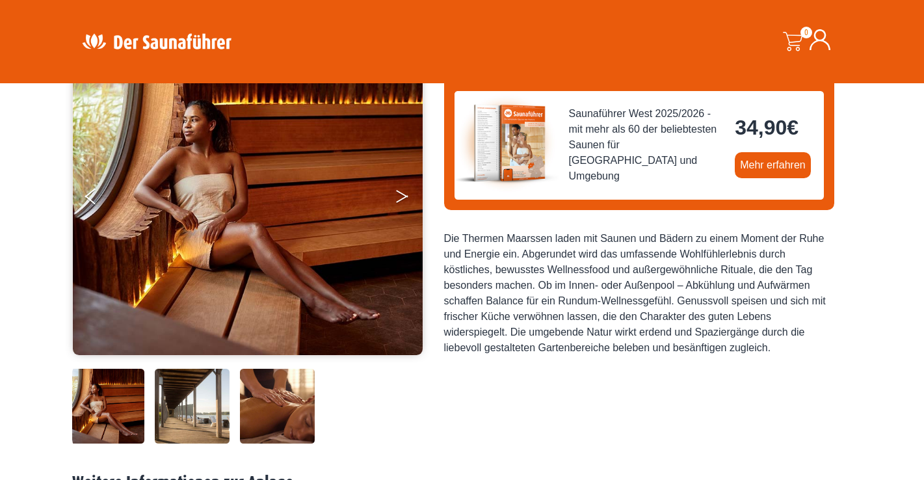
click at [400, 196] on button "Next" at bounding box center [411, 199] width 33 height 33
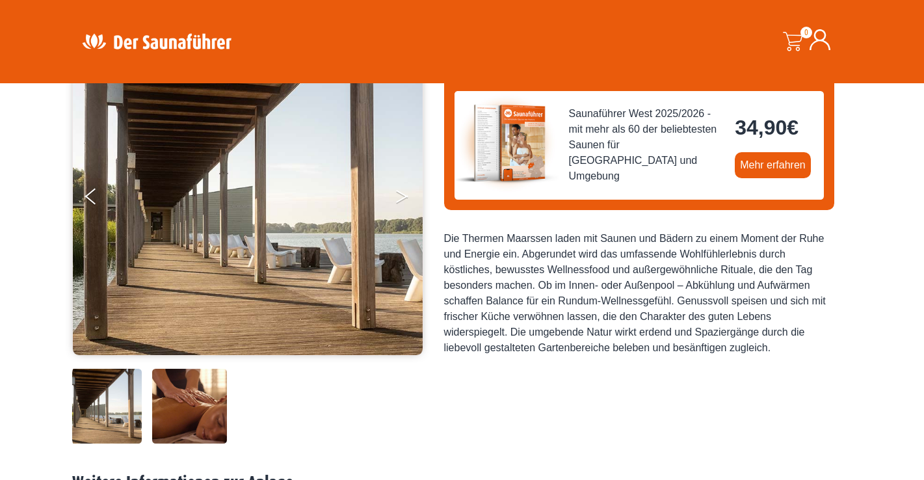
click at [400, 196] on button "Next" at bounding box center [411, 199] width 33 height 33
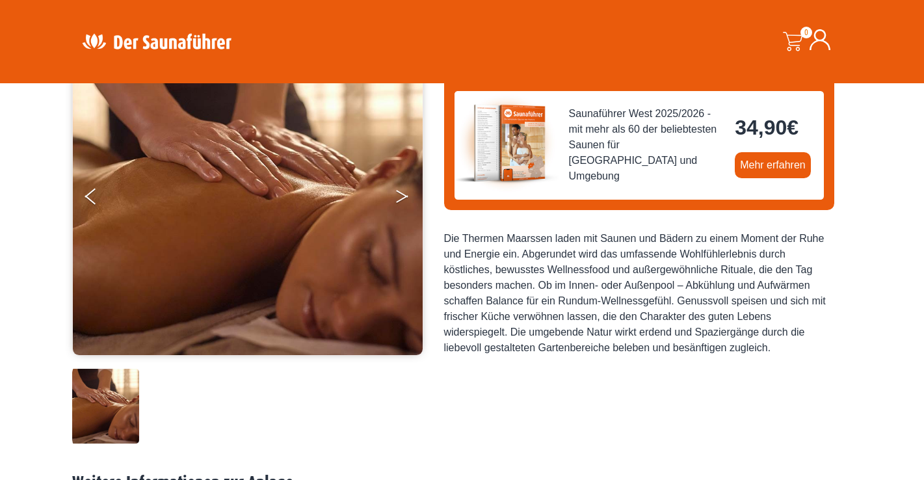
click at [400, 196] on button "Next" at bounding box center [411, 199] width 33 height 33
